Goal: Task Accomplishment & Management: Complete application form

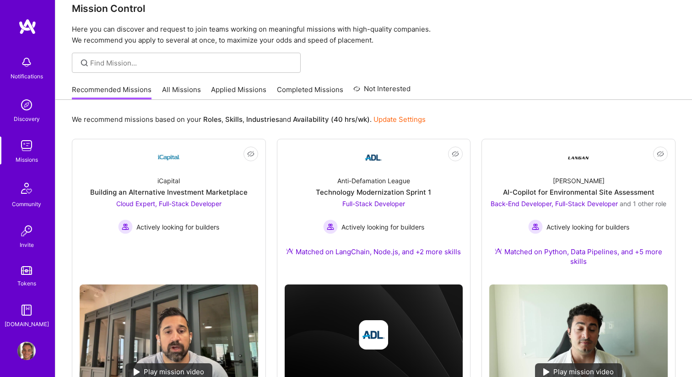
scroll to position [6, 0]
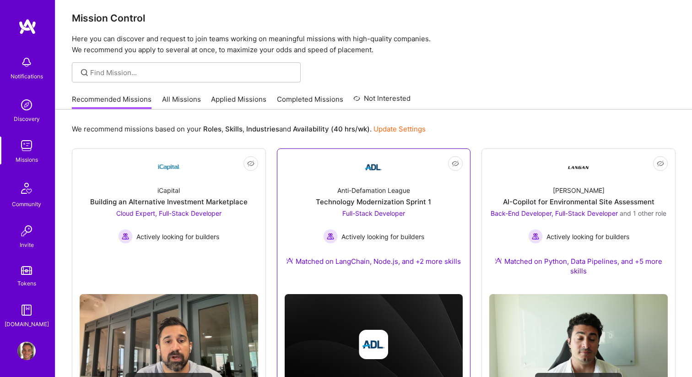
click at [359, 199] on div "Technology Modernization Sprint 1" at bounding box center [373, 202] width 115 height 10
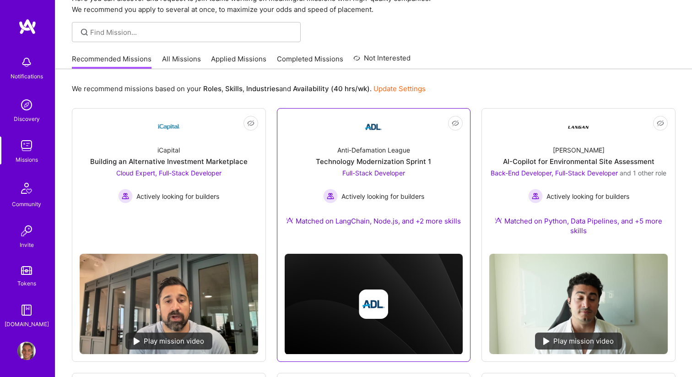
scroll to position [49, 0]
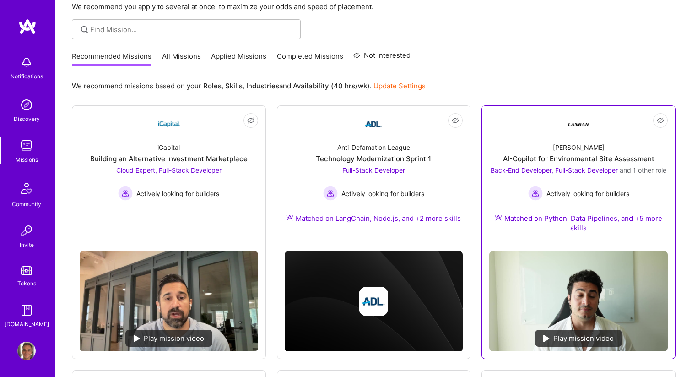
click at [521, 134] on link "Not Interested Langan AI-Copilot for Environmental Site Assessment Back-End Dev…" at bounding box center [578, 178] width 179 height 130
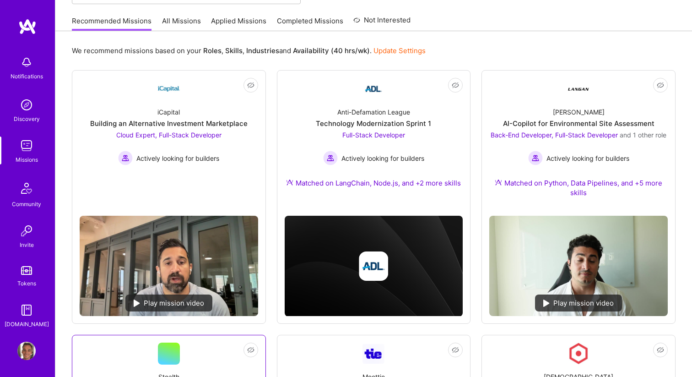
scroll to position [0, 0]
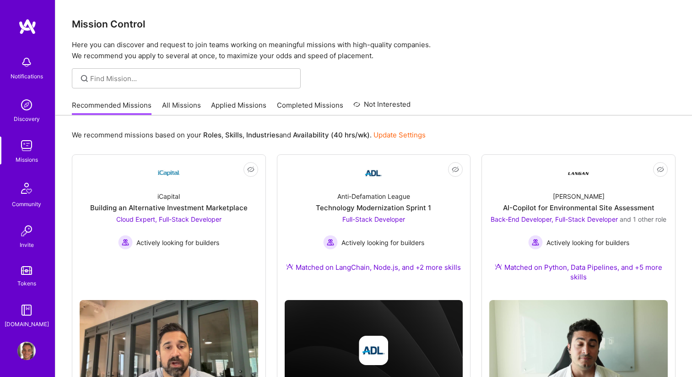
click at [182, 102] on link "All Missions" at bounding box center [181, 107] width 39 height 15
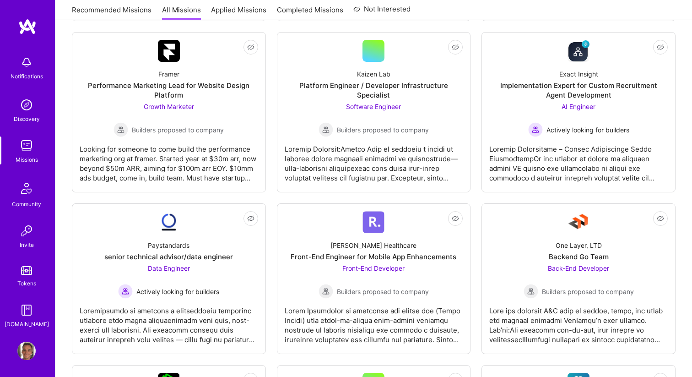
scroll to position [299, 0]
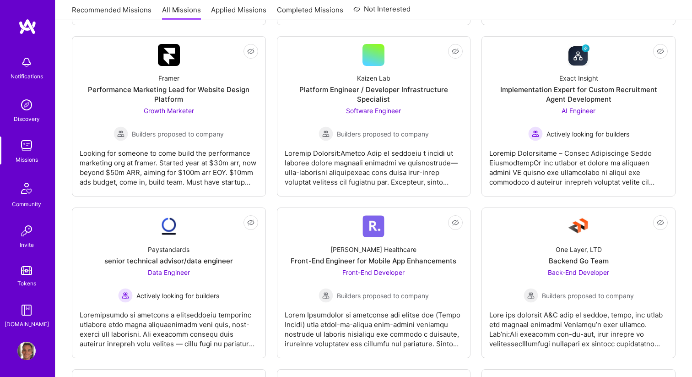
click at [27, 64] on img at bounding box center [26, 62] width 18 height 18
click at [22, 65] on div "Notifications Discovery Missions Community Invite Tokens A.Guide" at bounding box center [27, 189] width 55 height 277
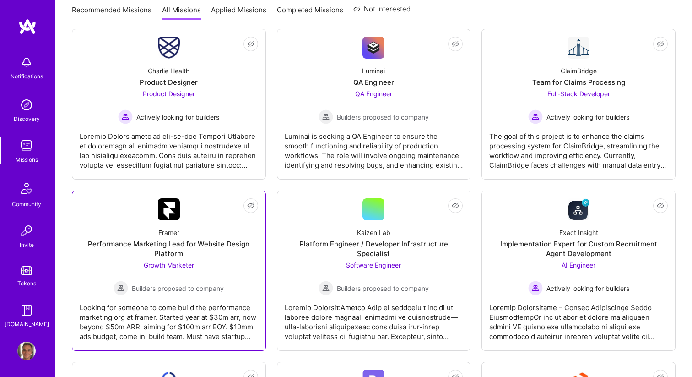
scroll to position [0, 0]
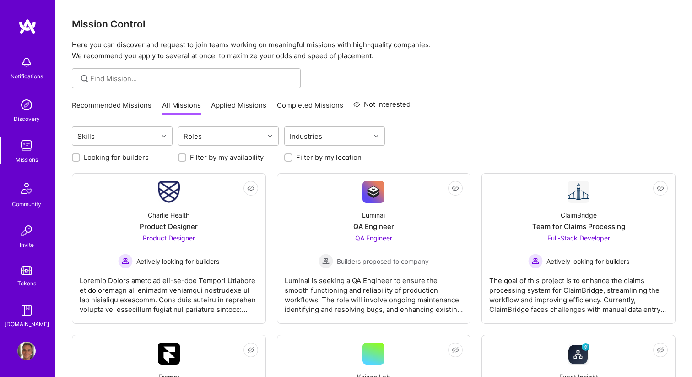
click at [133, 158] on label "Looking for builders" at bounding box center [116, 157] width 65 height 10
click at [80, 158] on input "Looking for builders" at bounding box center [77, 158] width 6 height 6
checkbox input "true"
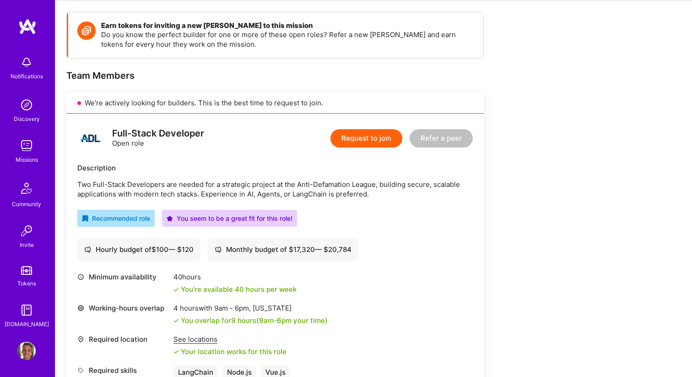
scroll to position [123, 0]
click at [204, 187] on p "Two Full-Stack Developers are needed for a strategic project at the Anti-Defama…" at bounding box center [275, 188] width 396 height 19
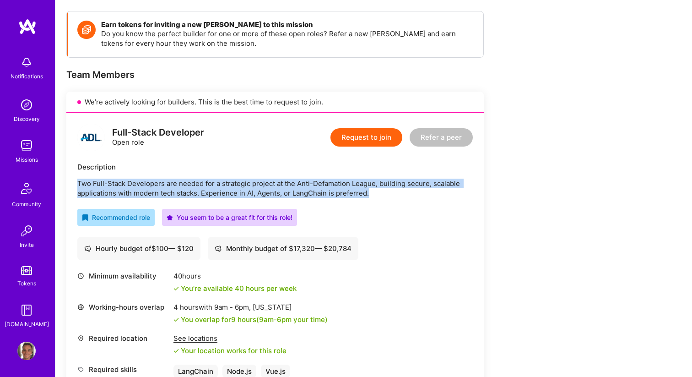
click at [204, 187] on p "Two Full-Stack Developers are needed for a strategic project at the Anti-Defama…" at bounding box center [275, 188] width 396 height 19
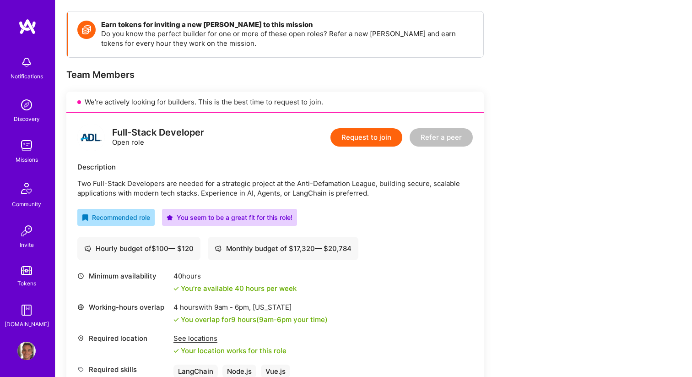
click at [220, 194] on p "Two Full-Stack Developers are needed for a strategic project at the Anti-Defama…" at bounding box center [275, 188] width 396 height 19
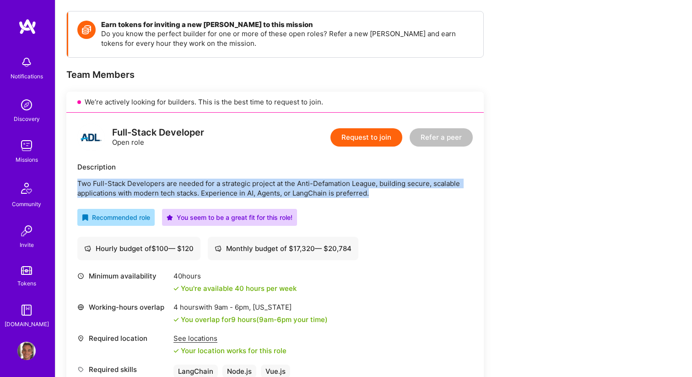
click at [220, 194] on p "Two Full-Stack Developers are needed for a strategic project at the Anti-Defama…" at bounding box center [275, 188] width 396 height 19
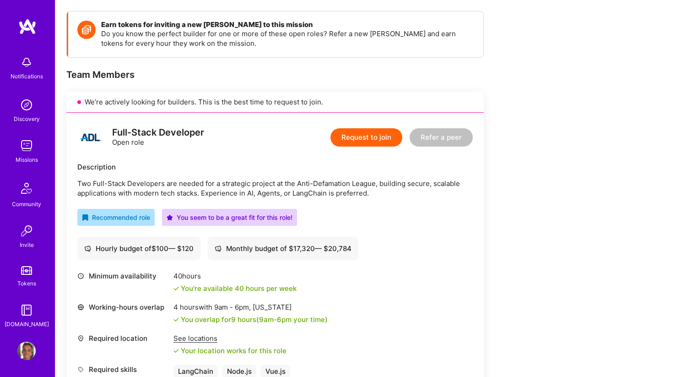
click at [241, 195] on p "Two Full-Stack Developers are needed for a strategic project at the Anti-Defama…" at bounding box center [275, 188] width 396 height 19
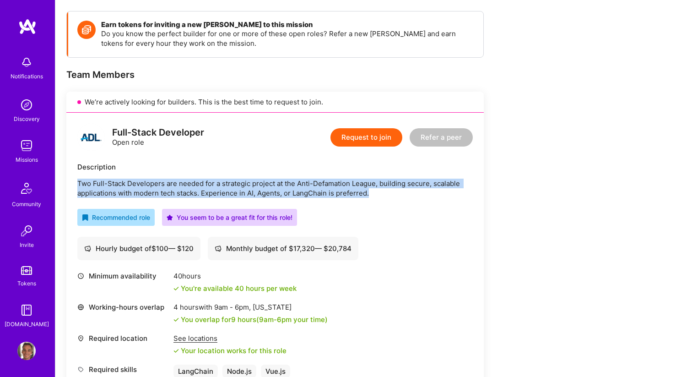
click at [241, 195] on p "Two Full-Stack Developers are needed for a strategic project at the Anti-Defama…" at bounding box center [275, 188] width 396 height 19
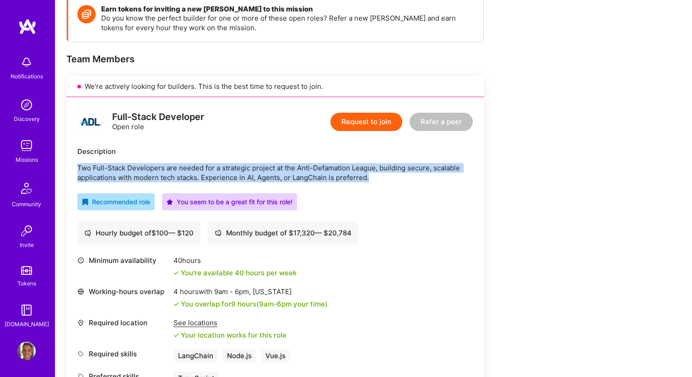
scroll to position [133, 0]
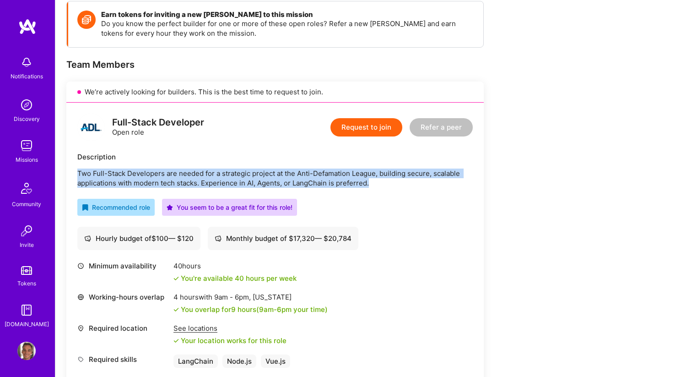
click at [347, 128] on button "Request to join" at bounding box center [367, 127] width 72 height 18
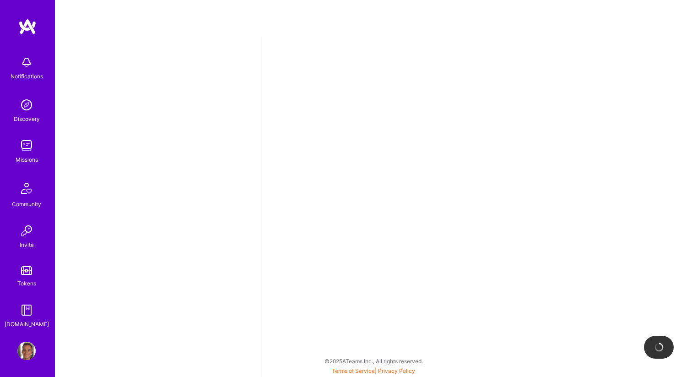
select select "US"
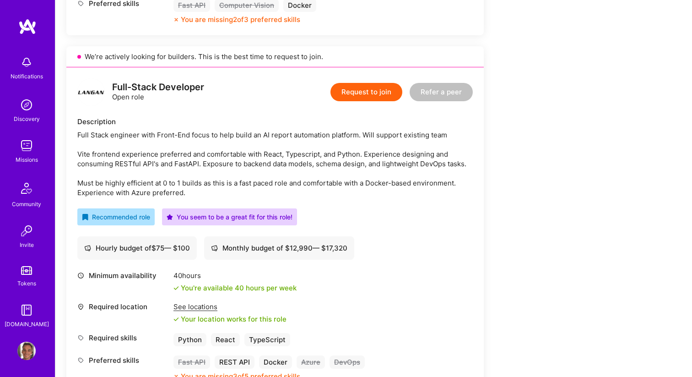
scroll to position [516, 0]
click at [222, 154] on div "Full Stack engineer with Front-End focus to help build an AI report automation …" at bounding box center [275, 163] width 396 height 67
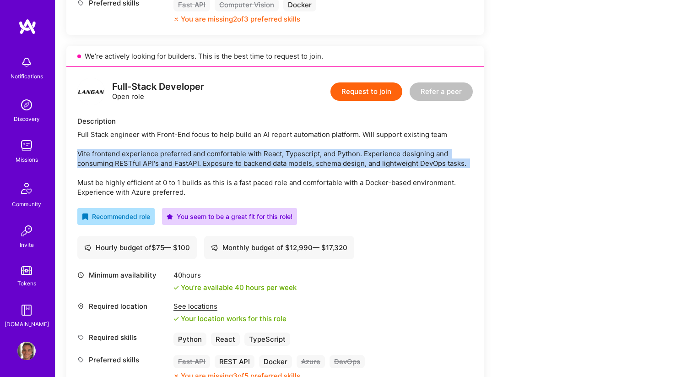
click at [222, 154] on div "Full Stack engineer with Front-End focus to help build an AI report automation …" at bounding box center [275, 163] width 396 height 67
click at [223, 165] on div "Full Stack engineer with Front-End focus to help build an AI report automation …" at bounding box center [275, 163] width 396 height 67
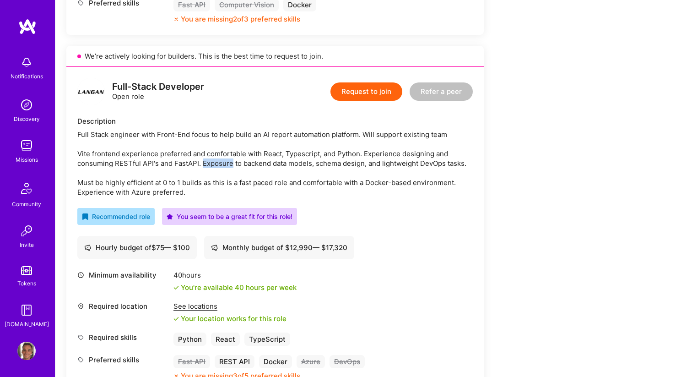
click at [223, 165] on div "Full Stack engineer with Front-End focus to help build an AI report automation …" at bounding box center [275, 163] width 396 height 67
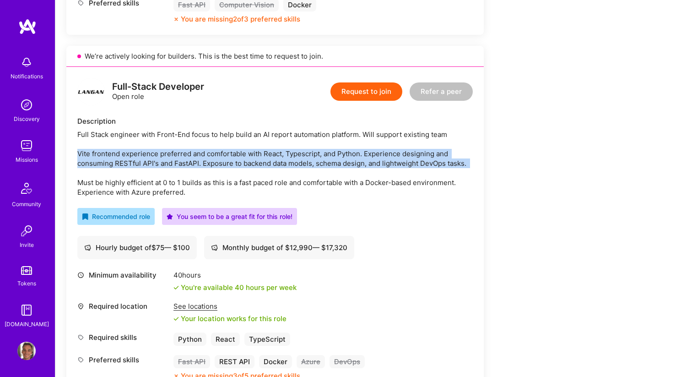
click at [223, 165] on div "Full Stack engineer with Front-End focus to help build an AI report automation …" at bounding box center [275, 163] width 396 height 67
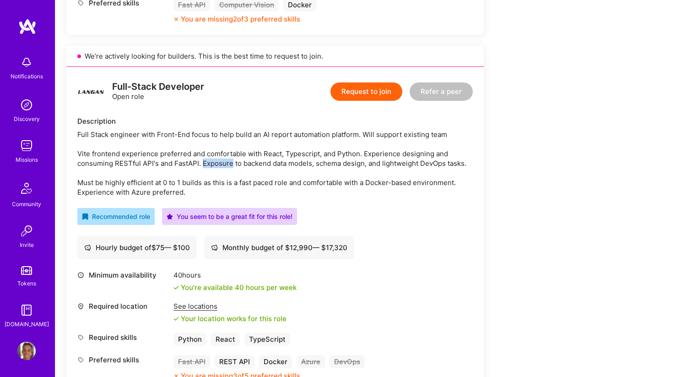
click at [223, 165] on div "Full Stack engineer with Front-End focus to help build an AI report automation …" at bounding box center [275, 163] width 396 height 67
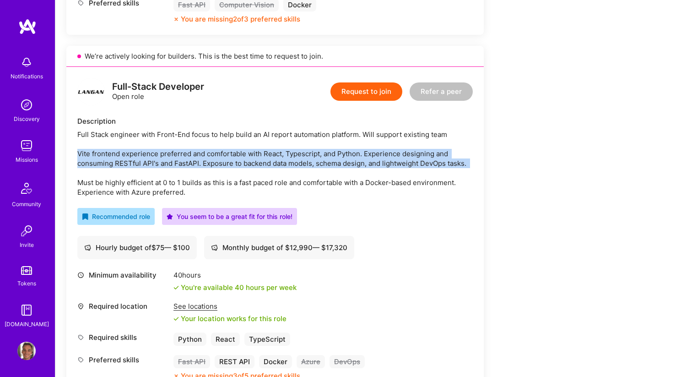
click at [223, 165] on div "Full Stack engineer with Front-End focus to help build an AI report automation …" at bounding box center [275, 163] width 396 height 67
click at [226, 165] on div "Full Stack engineer with Front-End focus to help build an AI report automation …" at bounding box center [275, 163] width 396 height 67
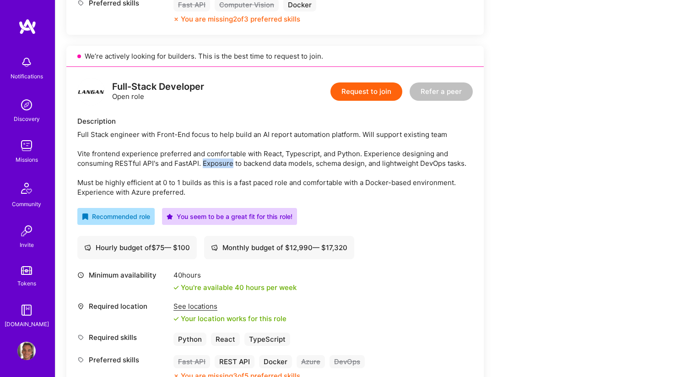
click at [226, 165] on div "Full Stack engineer with Front-End focus to help build an AI report automation …" at bounding box center [275, 163] width 396 height 67
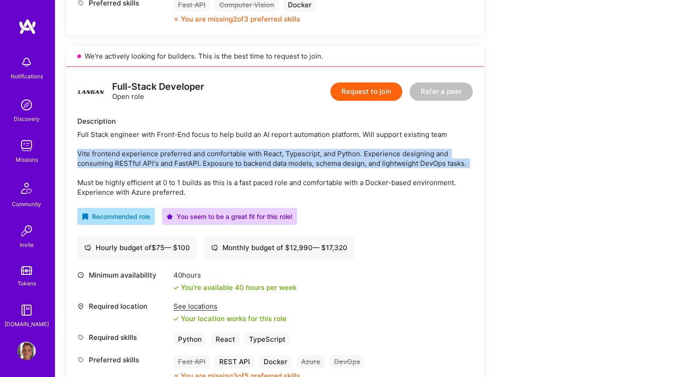
click at [226, 165] on div "Full Stack engineer with Front-End focus to help build an AI report automation …" at bounding box center [275, 163] width 396 height 67
click at [233, 163] on div "Full Stack engineer with Front-End focus to help build an AI report automation …" at bounding box center [275, 163] width 396 height 67
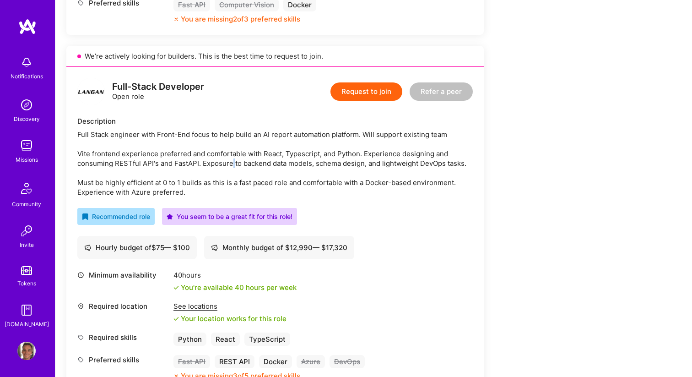
click at [233, 163] on div "Full Stack engineer with Front-End focus to help build an AI report automation …" at bounding box center [275, 163] width 396 height 67
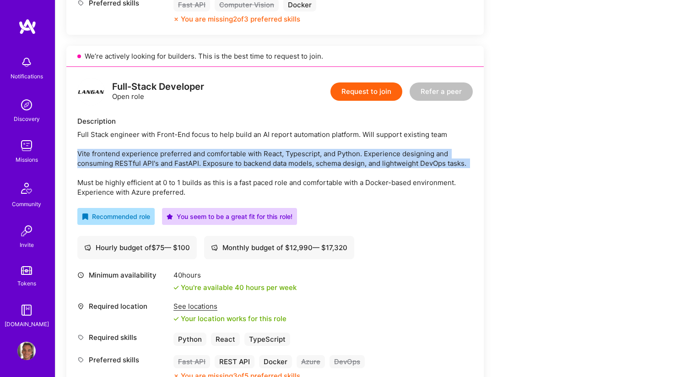
click at [233, 163] on div "Full Stack engineer with Front-End focus to help build an AI report automation …" at bounding box center [275, 163] width 396 height 67
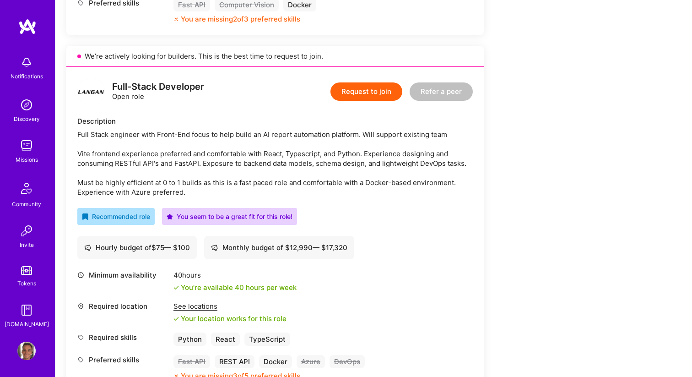
click at [229, 185] on div "Full Stack engineer with Front-End focus to help build an AI report automation …" at bounding box center [275, 163] width 396 height 67
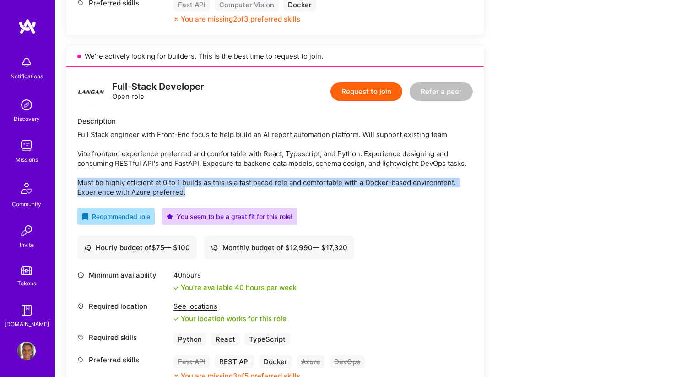
click at [229, 185] on div "Full Stack engineer with Front-End focus to help build an AI report automation …" at bounding box center [275, 163] width 396 height 67
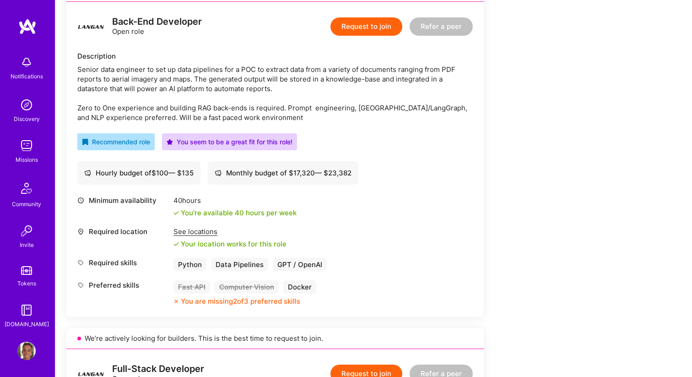
scroll to position [226, 0]
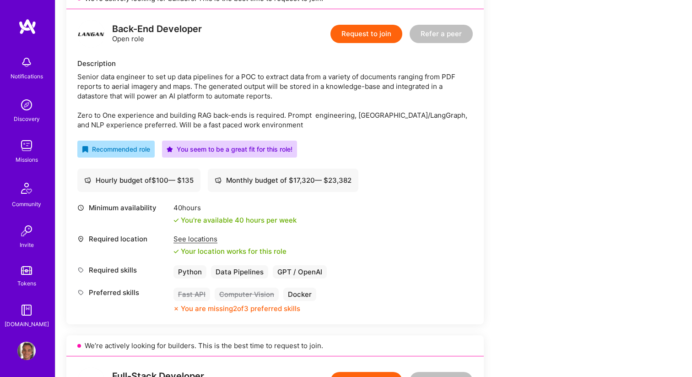
click at [197, 97] on div "Senior data engineer to set up data pipelines for a POC to extract data from a …" at bounding box center [275, 101] width 396 height 58
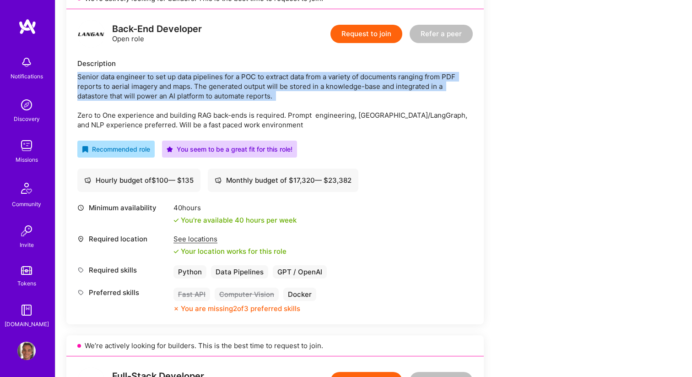
click at [197, 97] on div "Senior data engineer to set up data pipelines for a POC to extract data from a …" at bounding box center [275, 101] width 396 height 58
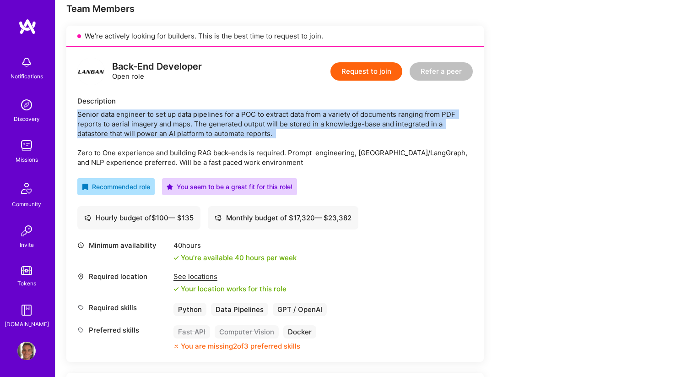
scroll to position [218, 0]
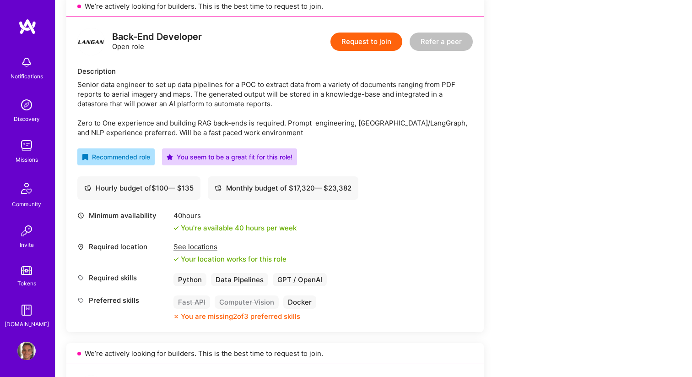
click at [178, 126] on div "Senior data engineer to set up data pipelines for a POC to extract data from a …" at bounding box center [275, 109] width 396 height 58
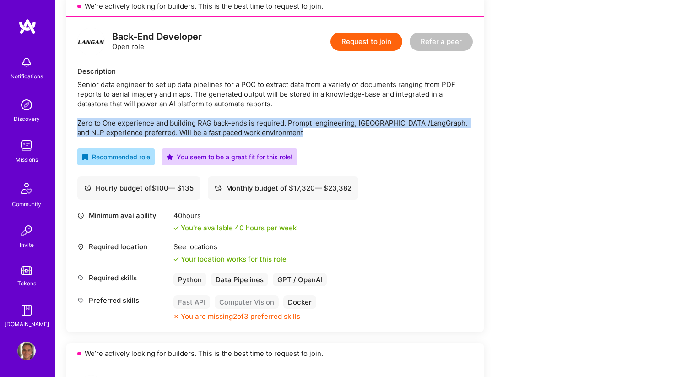
click at [178, 126] on div "Senior data engineer to set up data pipelines for a POC to extract data from a …" at bounding box center [275, 109] width 396 height 58
click at [190, 127] on div "Senior data engineer to set up data pipelines for a POC to extract data from a …" at bounding box center [275, 109] width 396 height 58
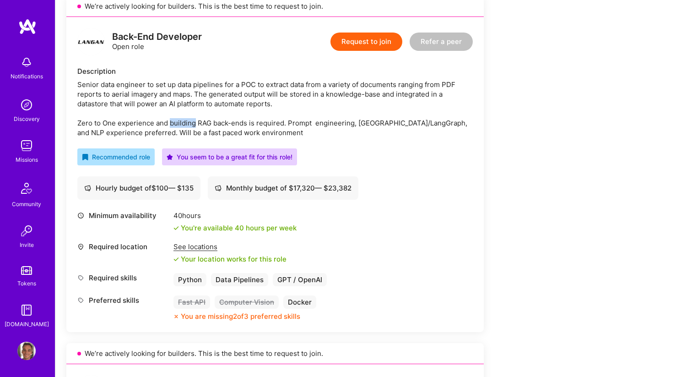
click at [190, 127] on div "Senior data engineer to set up data pipelines for a POC to extract data from a …" at bounding box center [275, 109] width 396 height 58
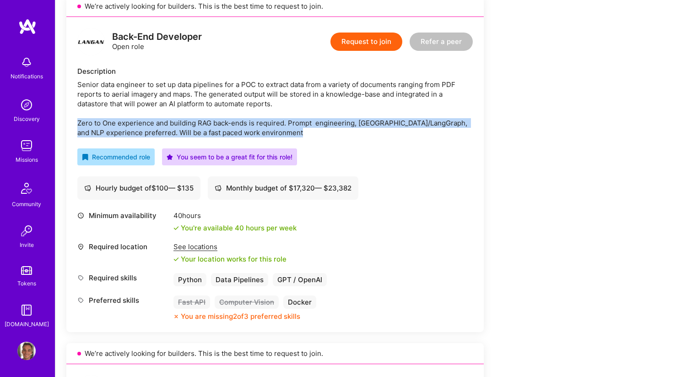
click at [190, 127] on div "Senior data engineer to set up data pipelines for a POC to extract data from a …" at bounding box center [275, 109] width 396 height 58
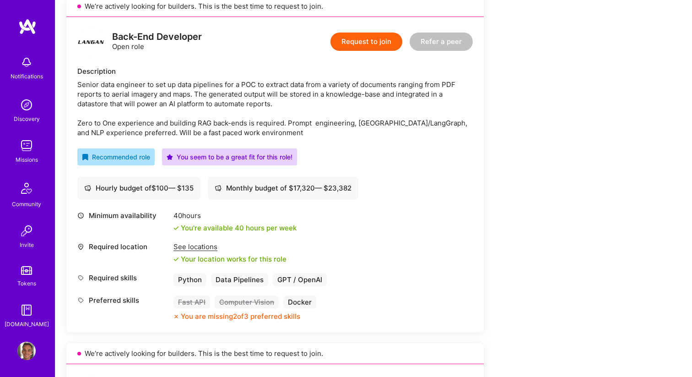
click at [234, 103] on div "Senior data engineer to set up data pipelines for a POC to extract data from a …" at bounding box center [275, 109] width 396 height 58
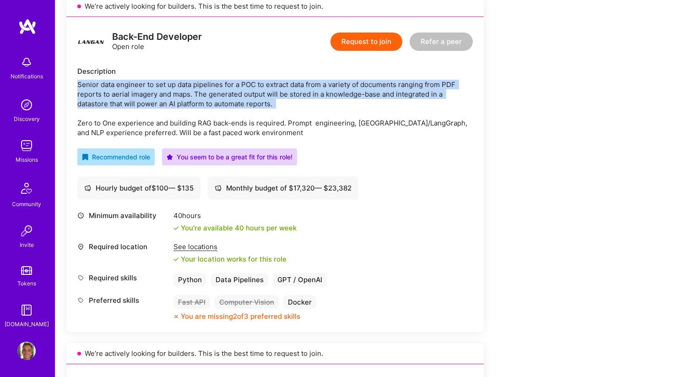
click at [234, 103] on div "Senior data engineer to set up data pipelines for a POC to extract data from a …" at bounding box center [275, 109] width 396 height 58
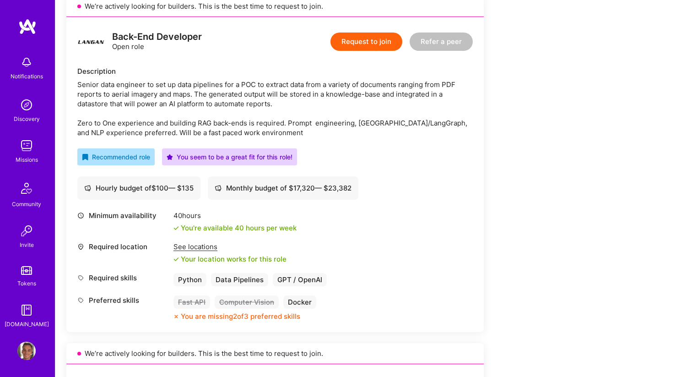
click at [238, 125] on div "Senior data engineer to set up data pipelines for a POC to extract data from a …" at bounding box center [275, 109] width 396 height 58
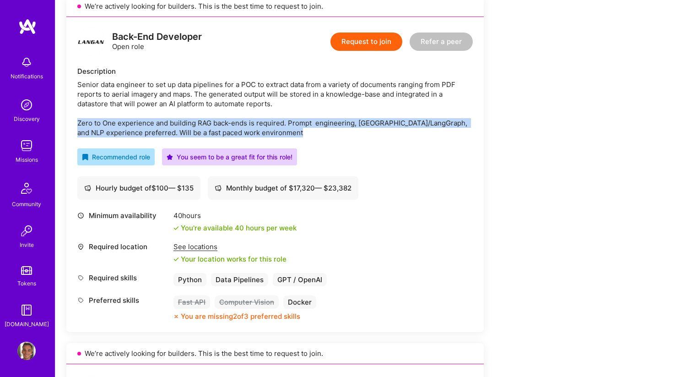
click at [238, 125] on div "Senior data engineer to set up data pipelines for a POC to extract data from a …" at bounding box center [275, 109] width 396 height 58
click at [362, 43] on button "Request to join" at bounding box center [367, 42] width 72 height 18
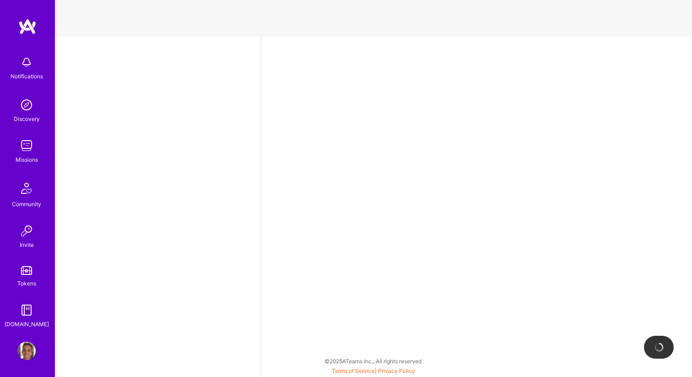
select select "US"
